Goal: Information Seeking & Learning: Learn about a topic

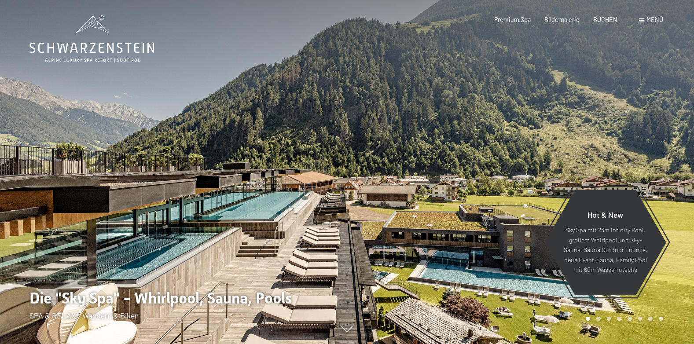
click at [643, 15] on div "Buchen Anfragen Premium Spa Bildergalerie BUCHEN Menü DE IT EN Gutschein Bilder…" at bounding box center [565, 19] width 196 height 9
click at [645, 18] on div "Menü" at bounding box center [651, 19] width 24 height 9
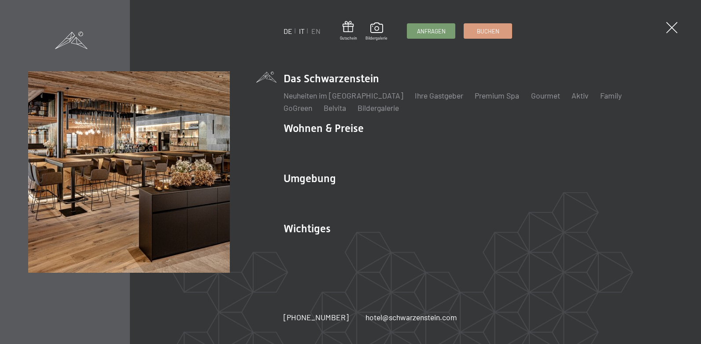
click at [301, 33] on link "IT" at bounding box center [302, 31] width 6 height 8
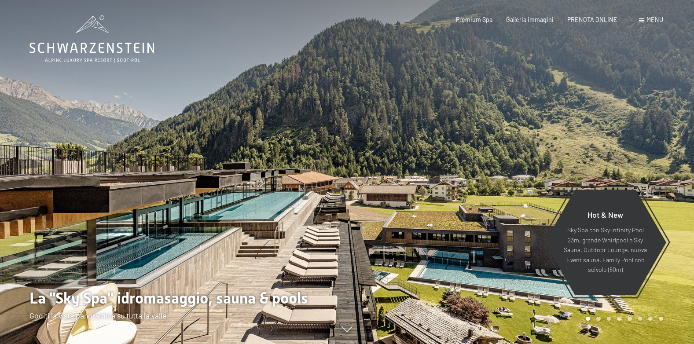
click at [654, 15] on div "Prenotazione Richiesta Premium Spa Galleria immagini PRENOTA ONLINE Menu DE IT …" at bounding box center [546, 19] width 234 height 9
click at [654, 18] on span "Menu" at bounding box center [655, 19] width 17 height 7
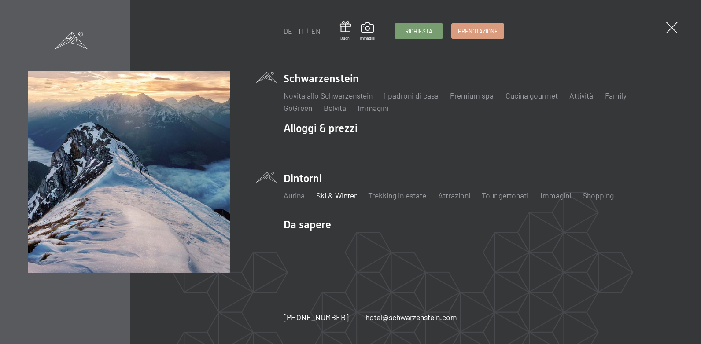
click at [337, 192] on link "Ski & Winter" at bounding box center [336, 196] width 41 height 10
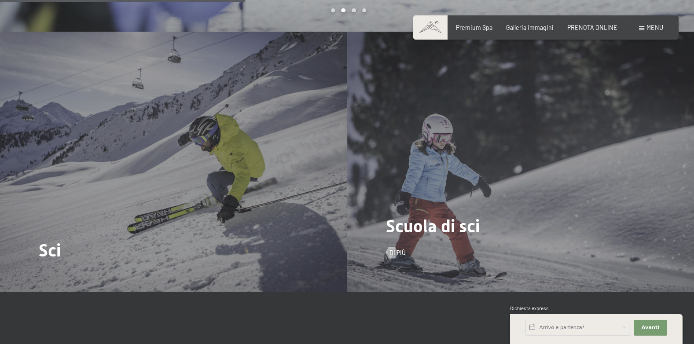
scroll to position [1101, 0]
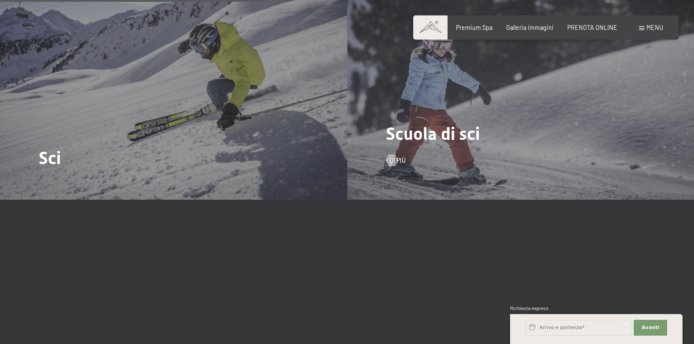
click at [455, 149] on div "Scuola di sci Di più" at bounding box center [520, 69] width 347 height 260
click at [461, 137] on span "Scuola di sci" at bounding box center [433, 134] width 94 height 20
click at [406, 160] on span "Di più" at bounding box center [406, 160] width 16 height 9
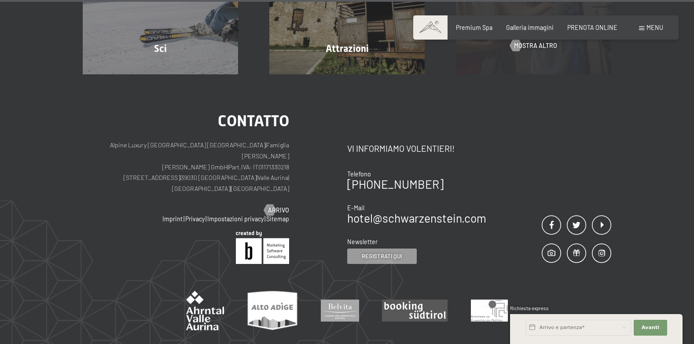
scroll to position [1754, 0]
